Goal: Transaction & Acquisition: Obtain resource

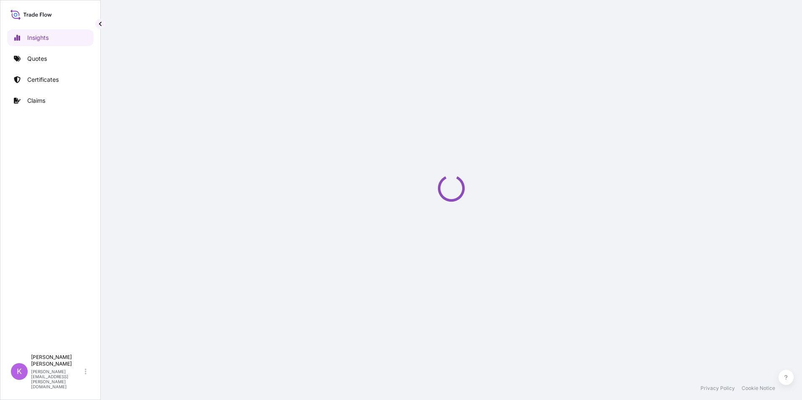
select select "2025"
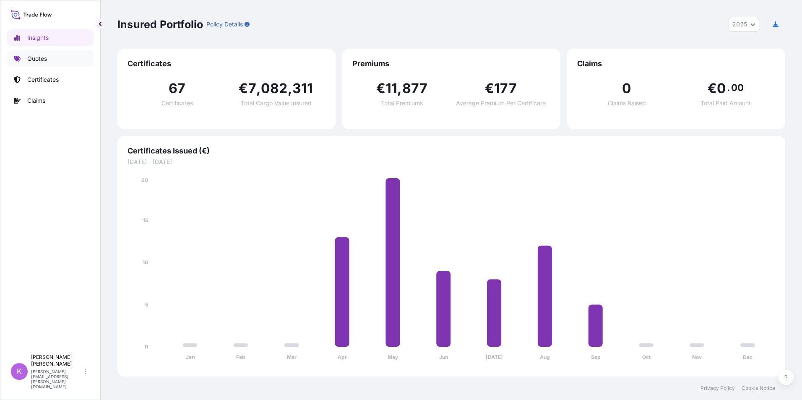
click at [47, 58] on p "Quotes" at bounding box center [37, 59] width 20 height 8
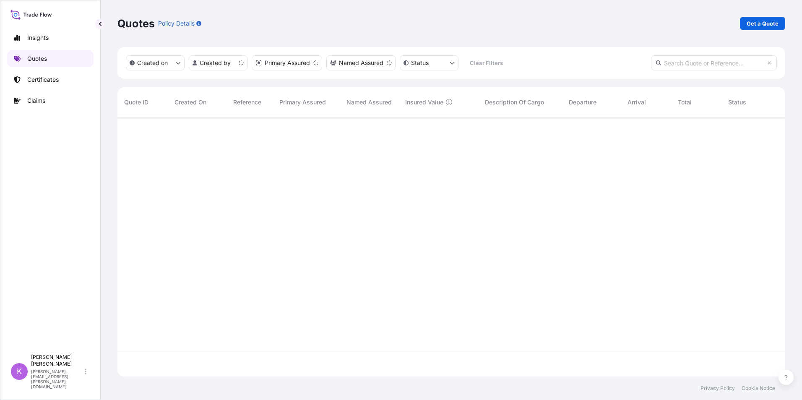
scroll to position [258, 662]
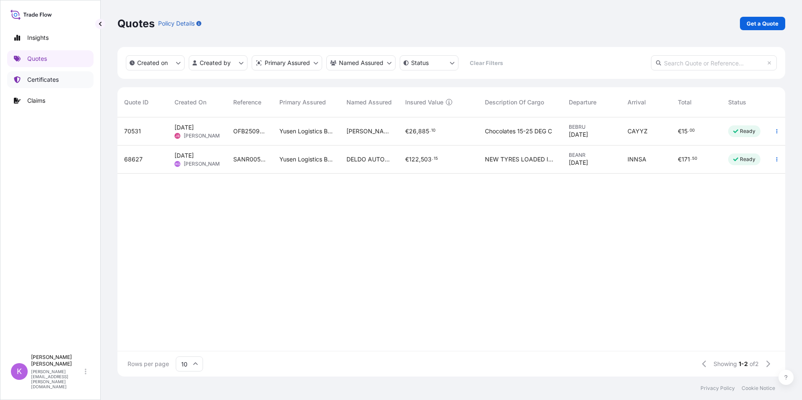
click at [49, 78] on p "Certificates" at bounding box center [42, 80] width 31 height 8
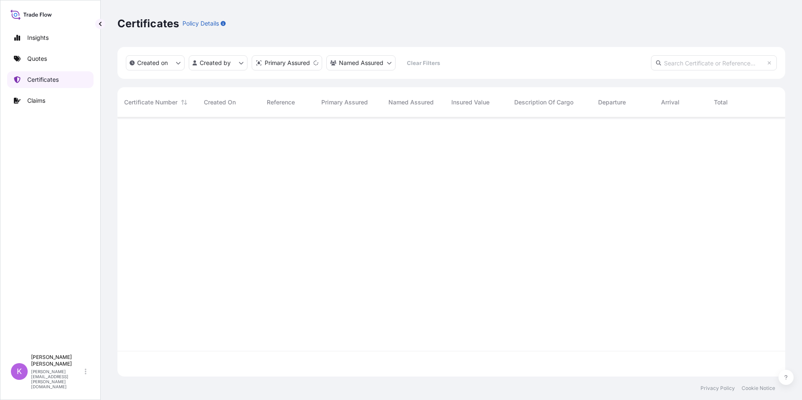
scroll to position [258, 662]
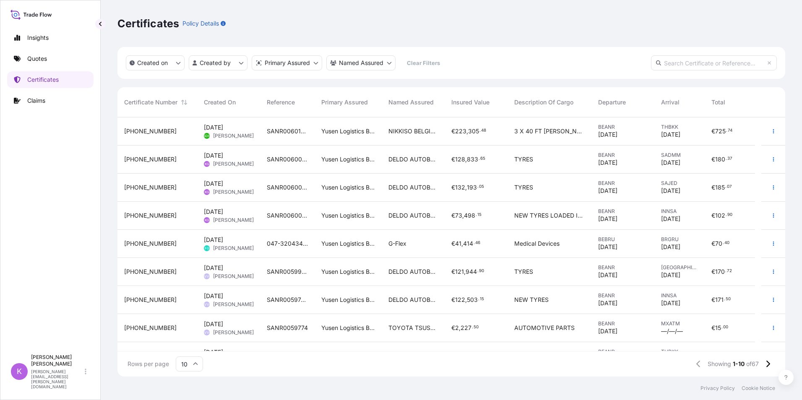
click at [64, 246] on div "Insights Quotes Certificates Claims" at bounding box center [50, 186] width 86 height 328
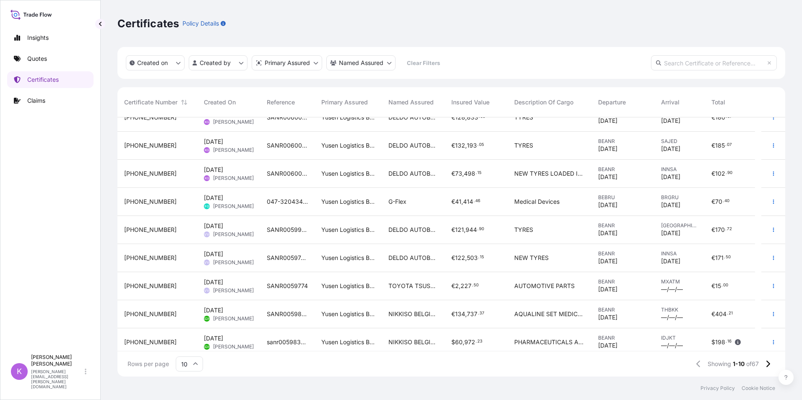
scroll to position [47, 0]
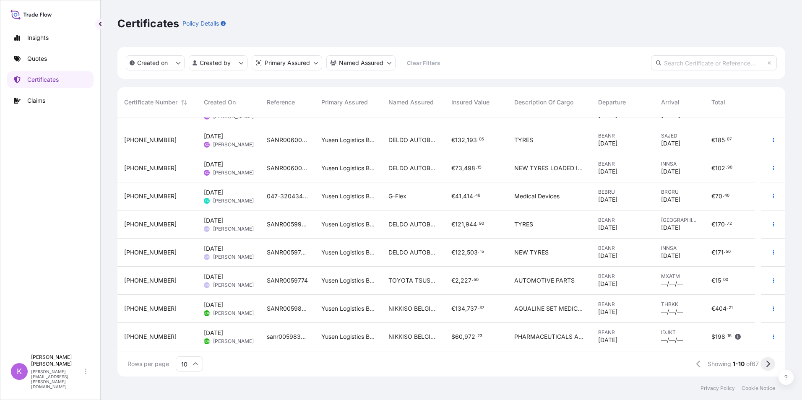
click at [769, 362] on icon at bounding box center [768, 364] width 4 height 7
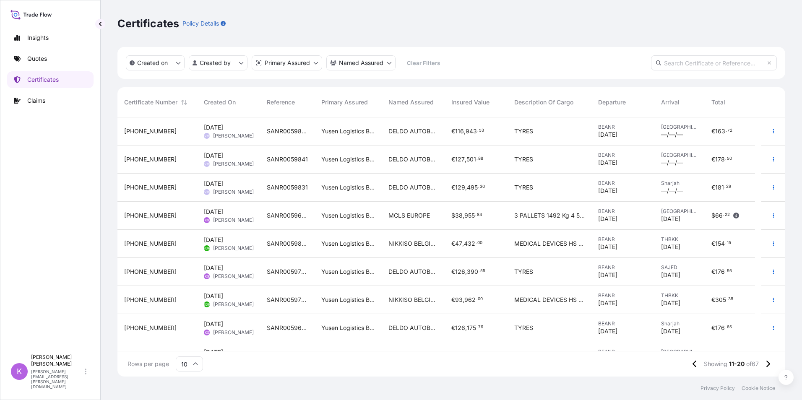
scroll to position [42, 0]
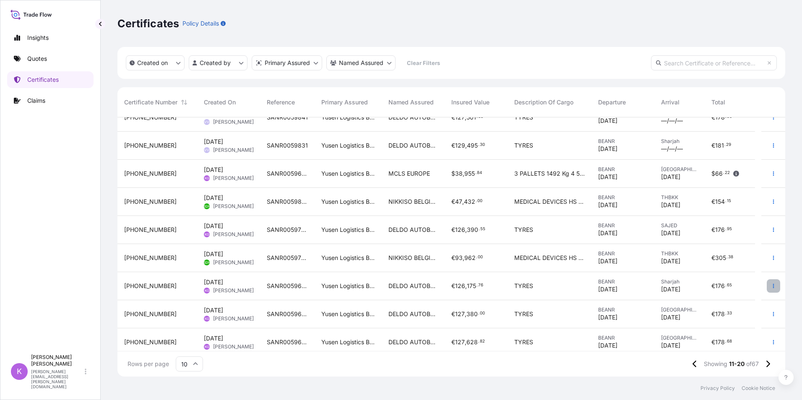
click at [771, 285] on icon "button" at bounding box center [773, 286] width 5 height 5
click at [730, 286] on p "Duplicate quote" at bounding box center [721, 288] width 44 height 8
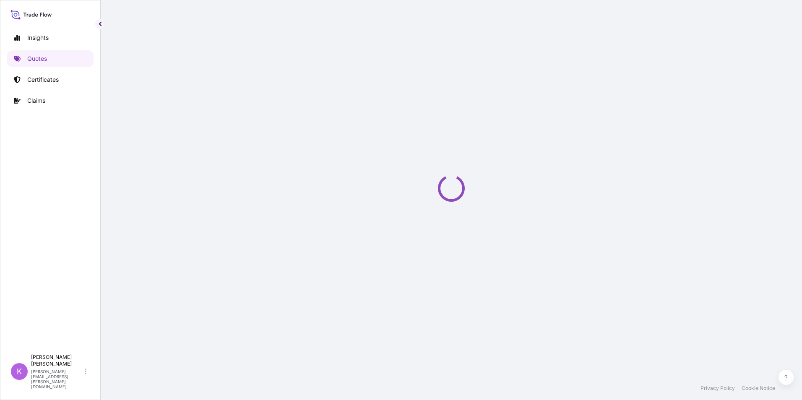
select select "Sea"
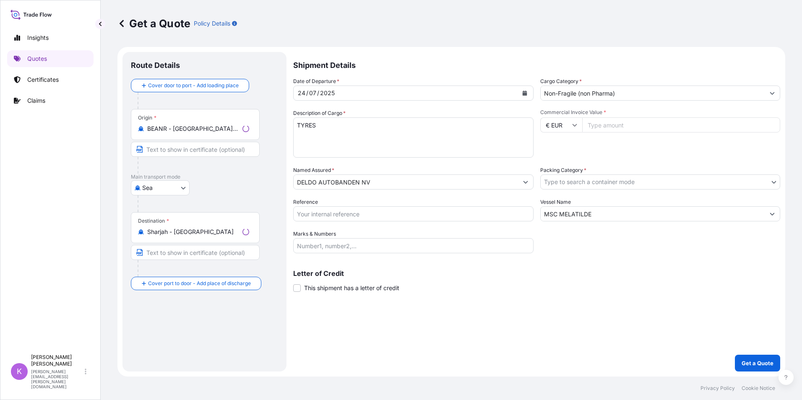
select select "31721"
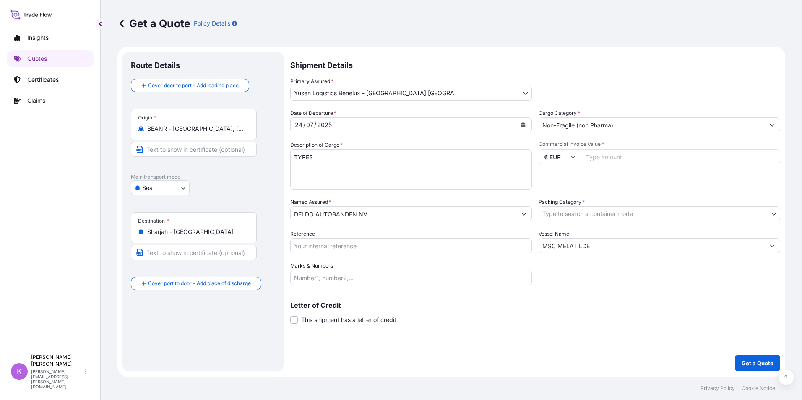
click at [521, 126] on icon "Calendar" at bounding box center [523, 125] width 5 height 5
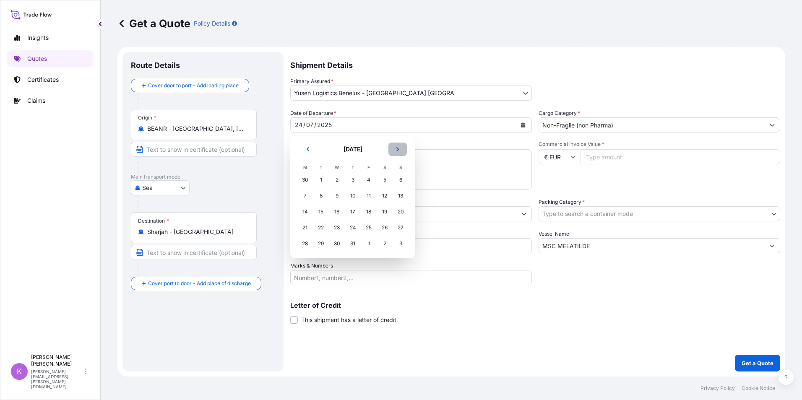
click at [400, 149] on button "Next" at bounding box center [397, 149] width 18 height 13
click at [321, 229] on div "23" at bounding box center [320, 227] width 15 height 15
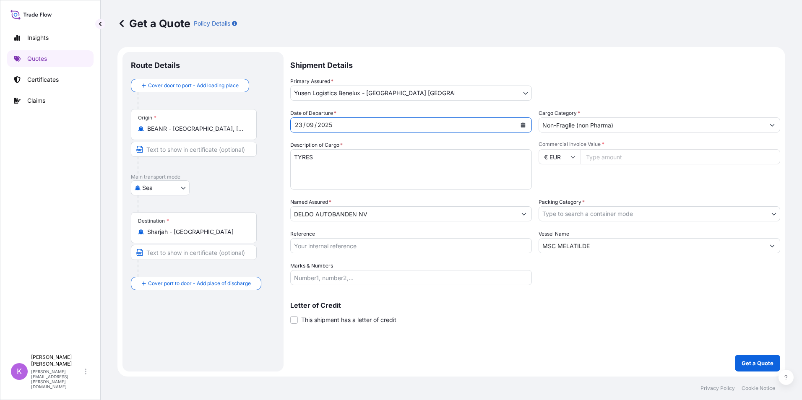
click at [339, 245] on input "Reference" at bounding box center [411, 245] width 242 height 15
type input "SANR0060194"
click at [588, 247] on input "MSC MELATILDE" at bounding box center [652, 245] width 226 height 15
click at [581, 244] on input "MSC MELATILDE" at bounding box center [652, 245] width 226 height 15
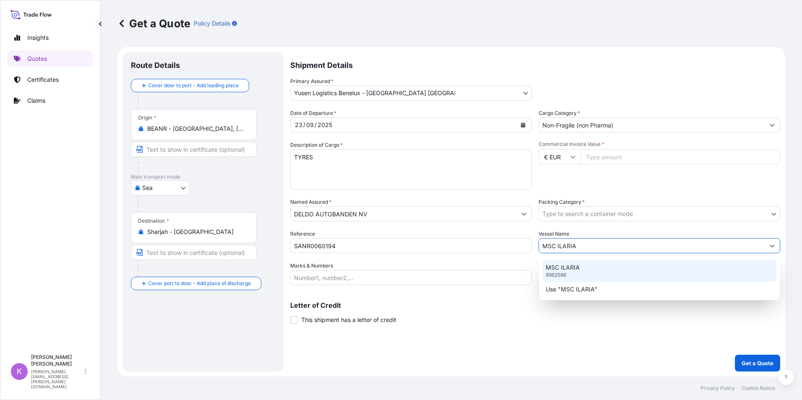
click at [584, 270] on div "MSC ILARIA 9962586" at bounding box center [659, 271] width 234 height 22
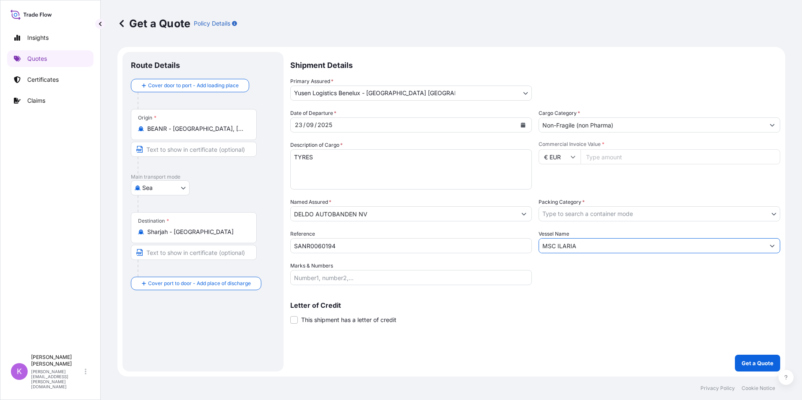
type input "MSC ILARIA"
click at [580, 215] on body "0 options available. 1 option available. 2 options available. Insights Quotes C…" at bounding box center [401, 200] width 802 height 400
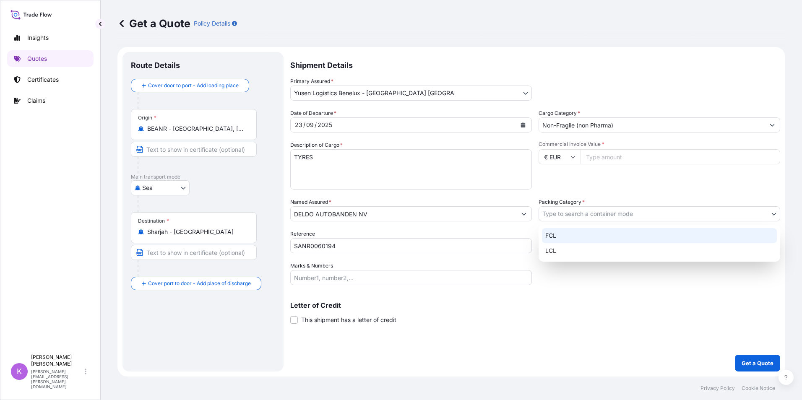
click at [573, 234] on div "FCL" at bounding box center [659, 235] width 235 height 15
select select "21"
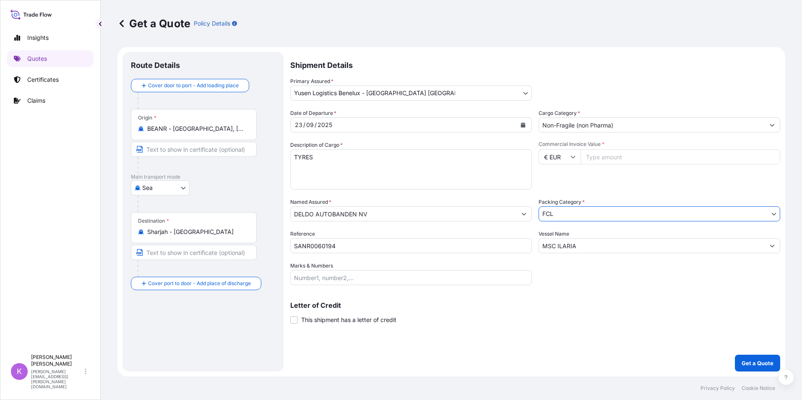
click at [601, 160] on input "Commercial Invoice Value *" at bounding box center [681, 156] width 200 height 15
type input "104551"
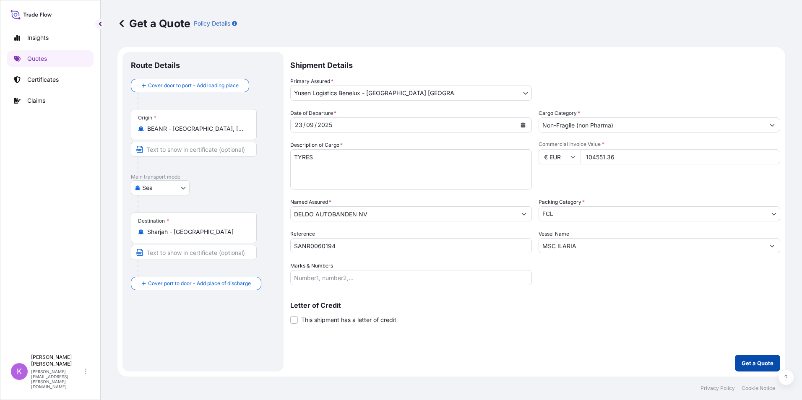
type input "104551.36"
click at [747, 361] on p "Get a Quote" at bounding box center [758, 363] width 32 height 8
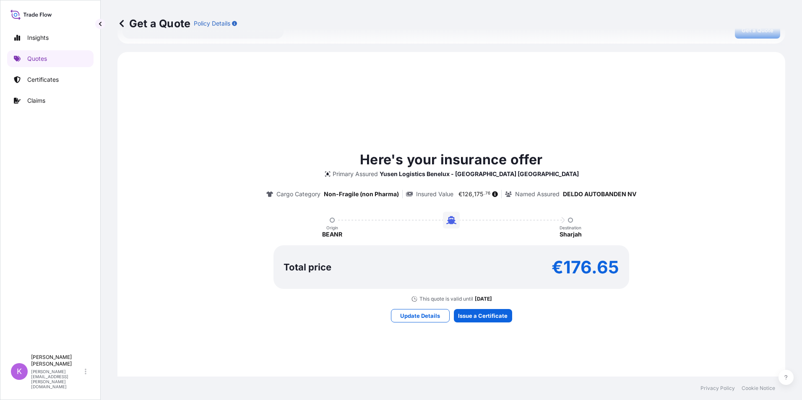
scroll to position [390, 0]
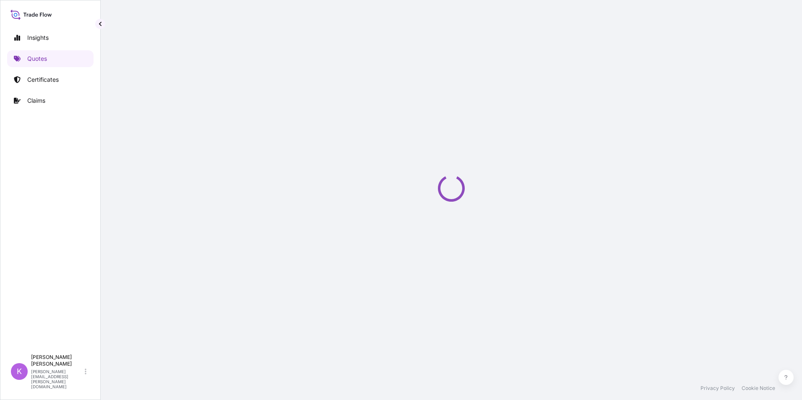
select select "Sea"
select select "31721"
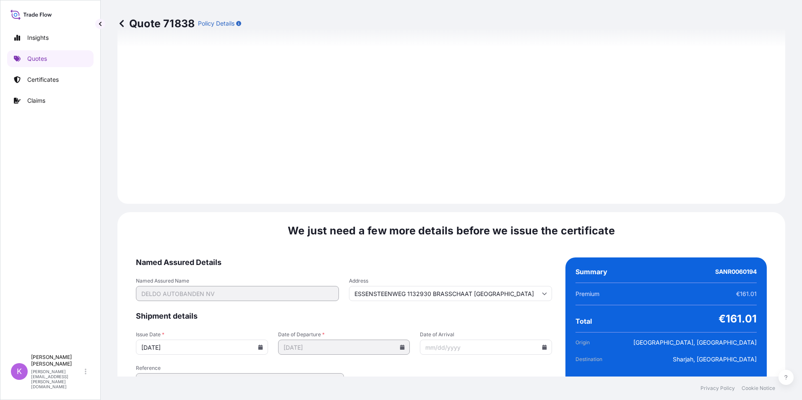
scroll to position [926, 0]
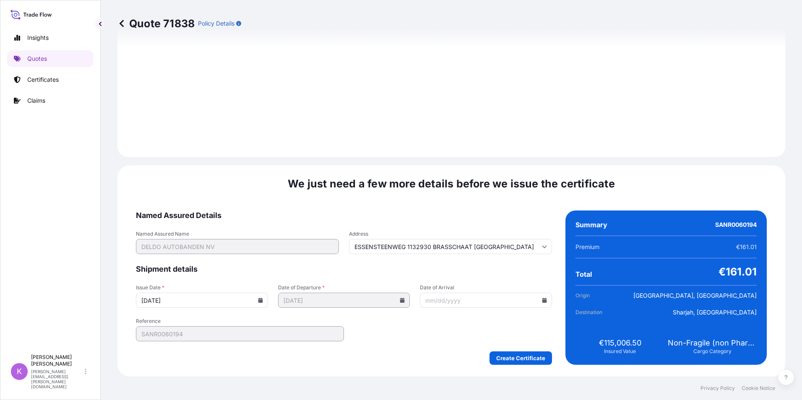
click at [542, 302] on icon at bounding box center [544, 300] width 5 height 5
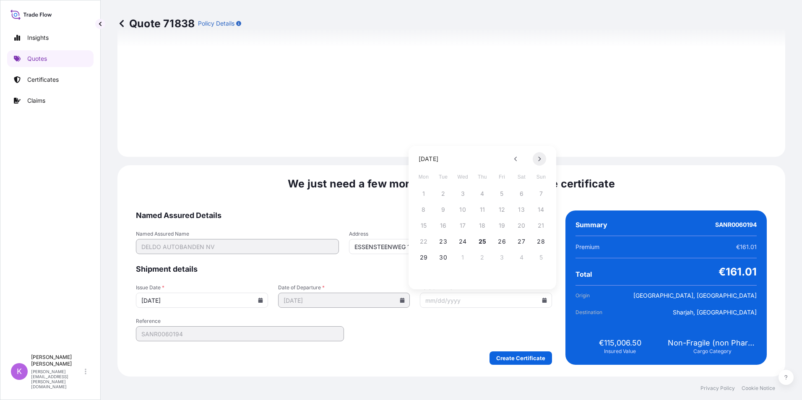
click at [542, 156] on button at bounding box center [539, 158] width 13 height 13
click at [485, 255] on button "30" at bounding box center [482, 257] width 13 height 13
type input "ESSENSTEENWEG 1132930 BRASSCHAAT [GEOGRAPHIC_DATA]"
type input "[DATE]"
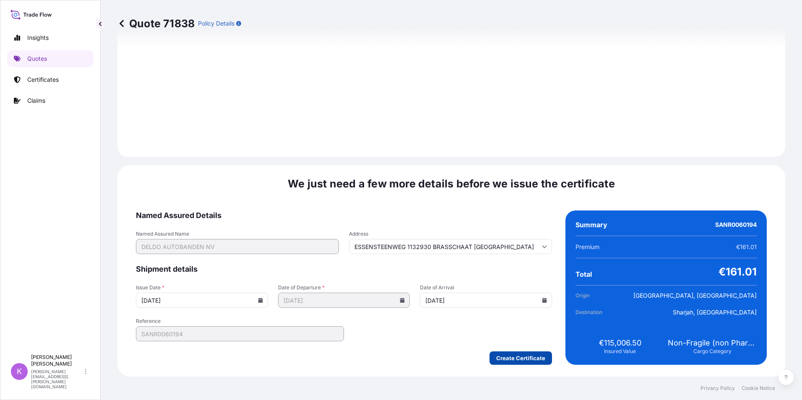
type input "ESSENSTEENWEG 1132930 BRASSCHAAT [GEOGRAPHIC_DATA]"
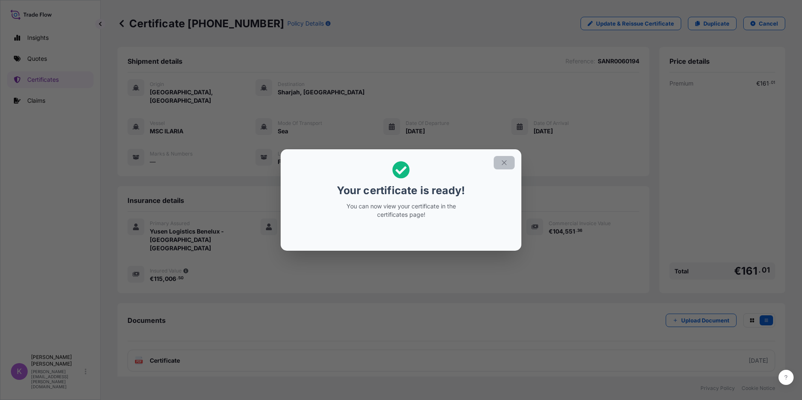
click at [503, 162] on icon "button" at bounding box center [505, 163] width 8 height 8
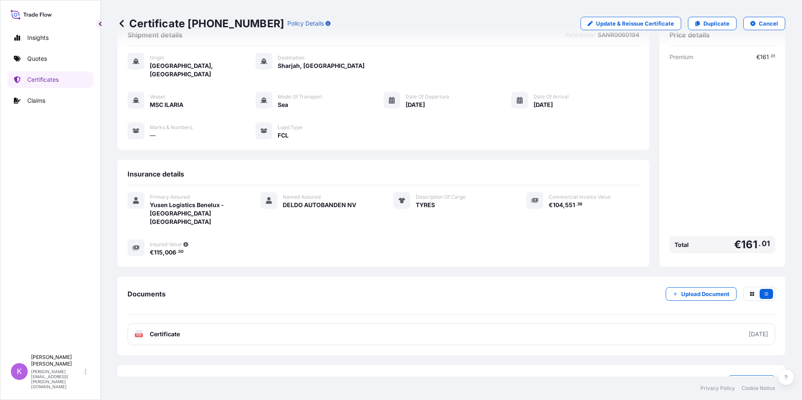
scroll to position [41, 0]
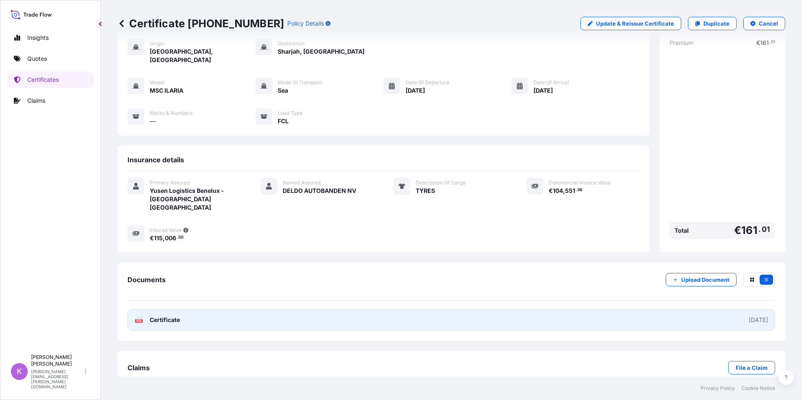
click at [161, 316] on span "Certificate" at bounding box center [165, 320] width 30 height 8
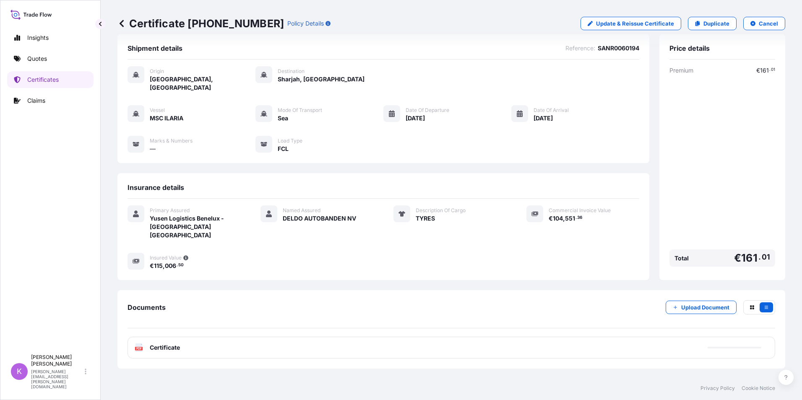
scroll to position [0, 0]
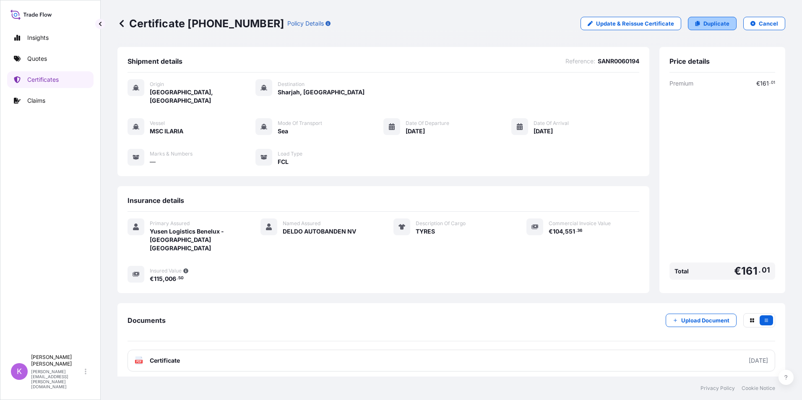
click at [704, 22] on p "Duplicate" at bounding box center [717, 23] width 26 height 8
select select "Sea"
select select "31721"
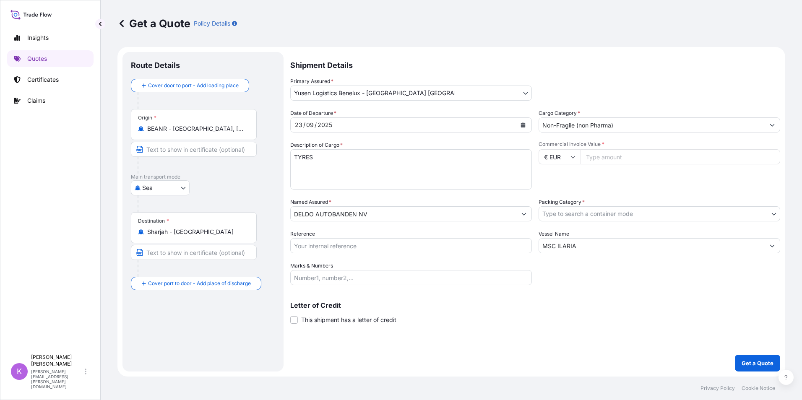
click at [606, 159] on input "Commercial Invoice Value *" at bounding box center [681, 156] width 200 height 15
type input "114262"
type input "114262.50"
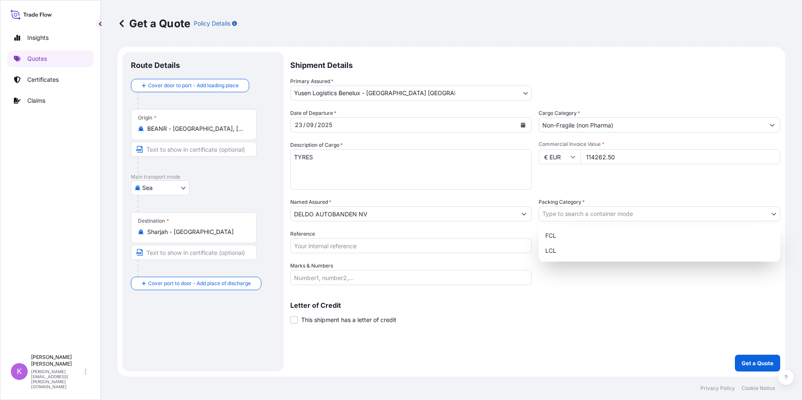
click at [654, 211] on body "Insights Quotes Certificates Claims K [PERSON_NAME] [PERSON_NAME][EMAIL_ADDRESS…" at bounding box center [401, 200] width 802 height 400
click at [587, 229] on div "FCL" at bounding box center [659, 235] width 235 height 15
select select "21"
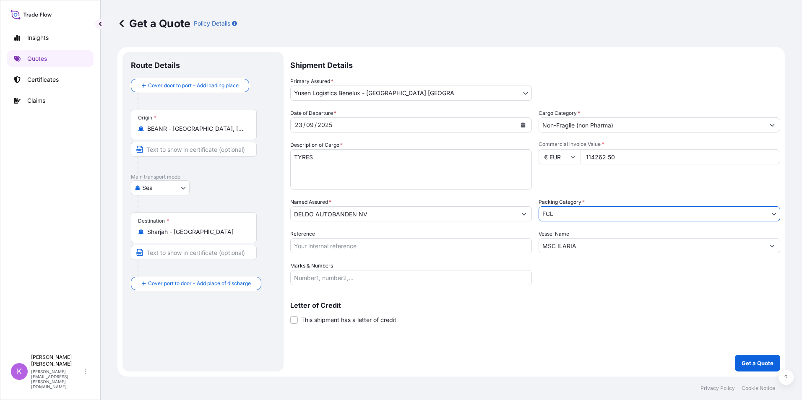
click at [317, 249] on input "Reference" at bounding box center [411, 245] width 242 height 15
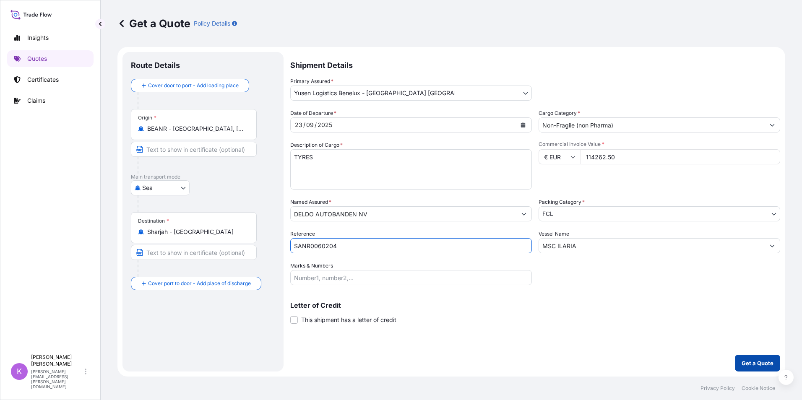
type input "SANR0060204"
click at [750, 362] on p "Get a Quote" at bounding box center [758, 363] width 32 height 8
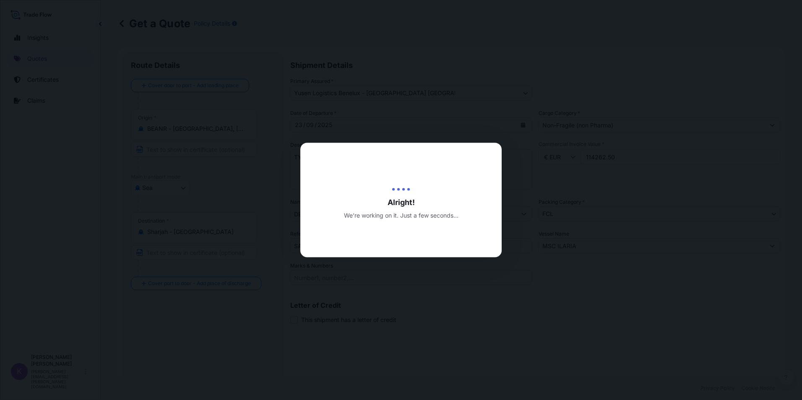
type input "[DATE]"
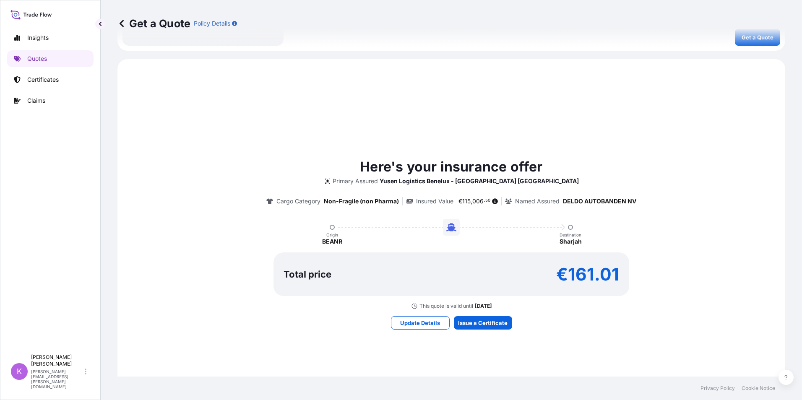
scroll to position [390, 0]
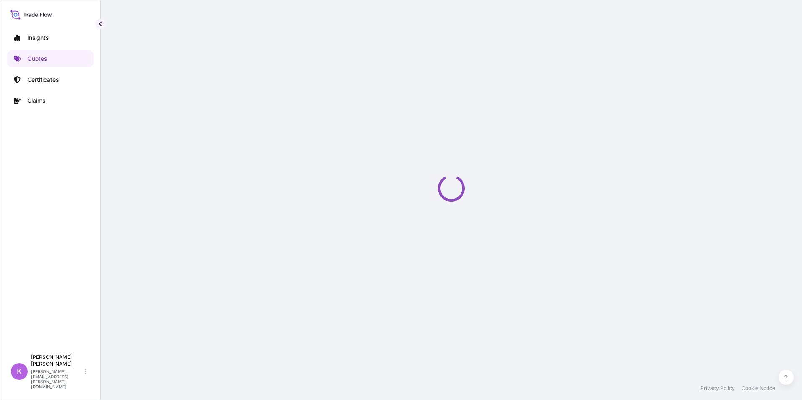
select select "Sea"
select select "31721"
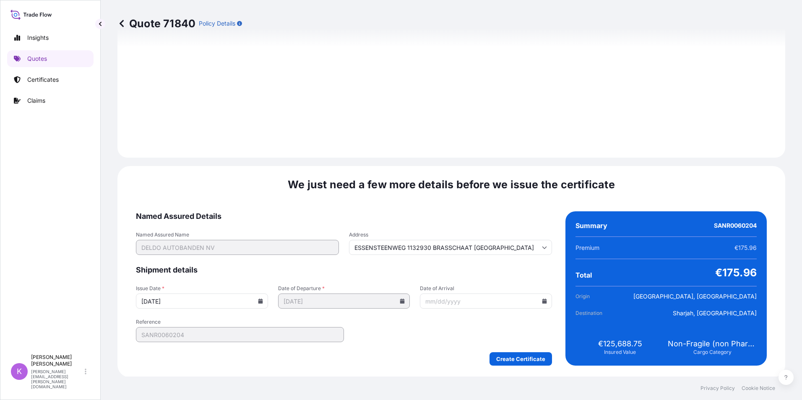
scroll to position [926, 0]
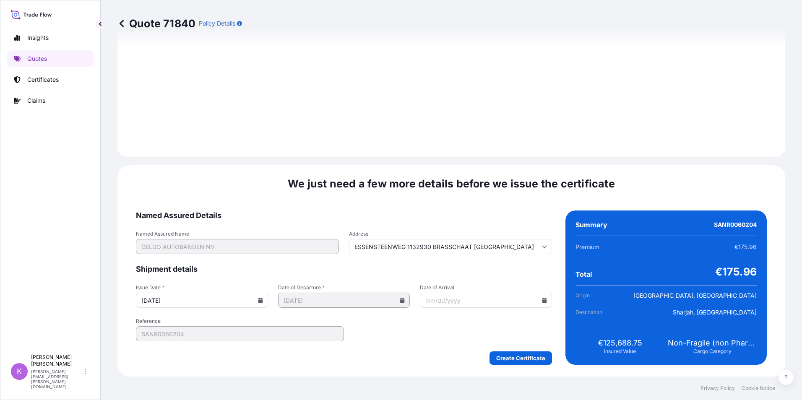
click at [465, 302] on input "Date of Arrival" at bounding box center [486, 300] width 132 height 15
click at [536, 298] on input "Date of Arrival" at bounding box center [486, 300] width 132 height 15
click at [544, 299] on input "Date of Arrival" at bounding box center [486, 300] width 132 height 15
click at [542, 300] on icon at bounding box center [544, 300] width 5 height 5
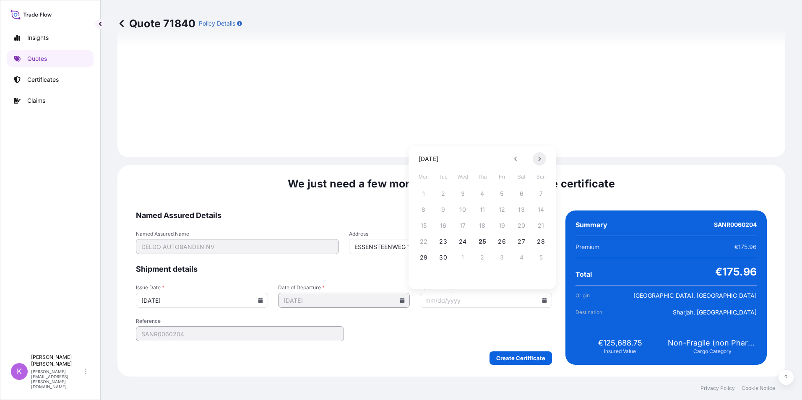
click at [537, 159] on button at bounding box center [539, 158] width 13 height 13
click at [483, 257] on button "30" at bounding box center [482, 257] width 13 height 13
type input "ESSENSTEENWEG 1132930 BRASSCHAAT [GEOGRAPHIC_DATA]"
type input "[DATE]"
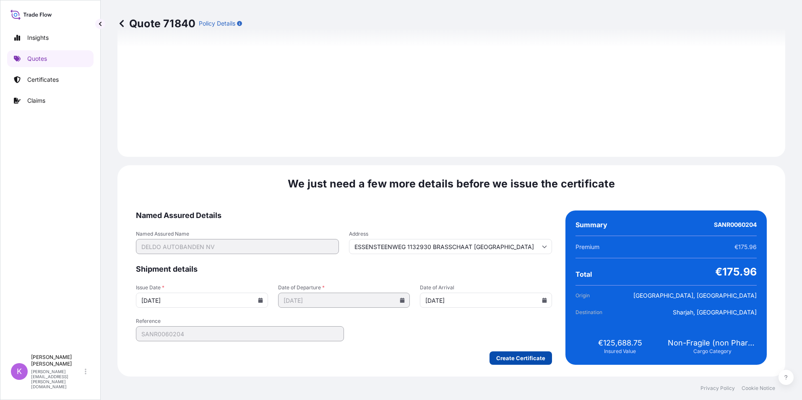
type input "ESSENSTEENWEG 1132930 BRASSCHAAT [GEOGRAPHIC_DATA]"
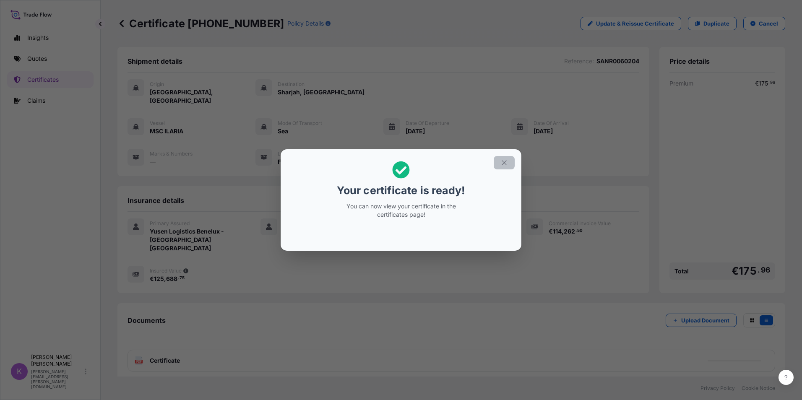
click at [502, 162] on icon "button" at bounding box center [505, 163] width 8 height 8
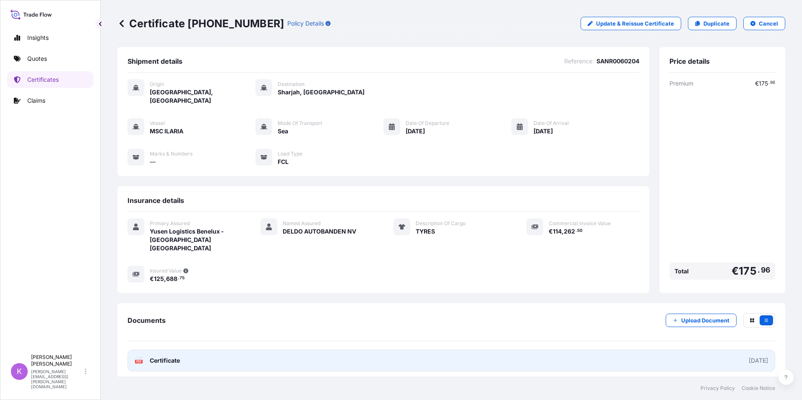
click at [145, 357] on div "PDF Certificate" at bounding box center [157, 361] width 45 height 8
